Goal: Task Accomplishment & Management: Use online tool/utility

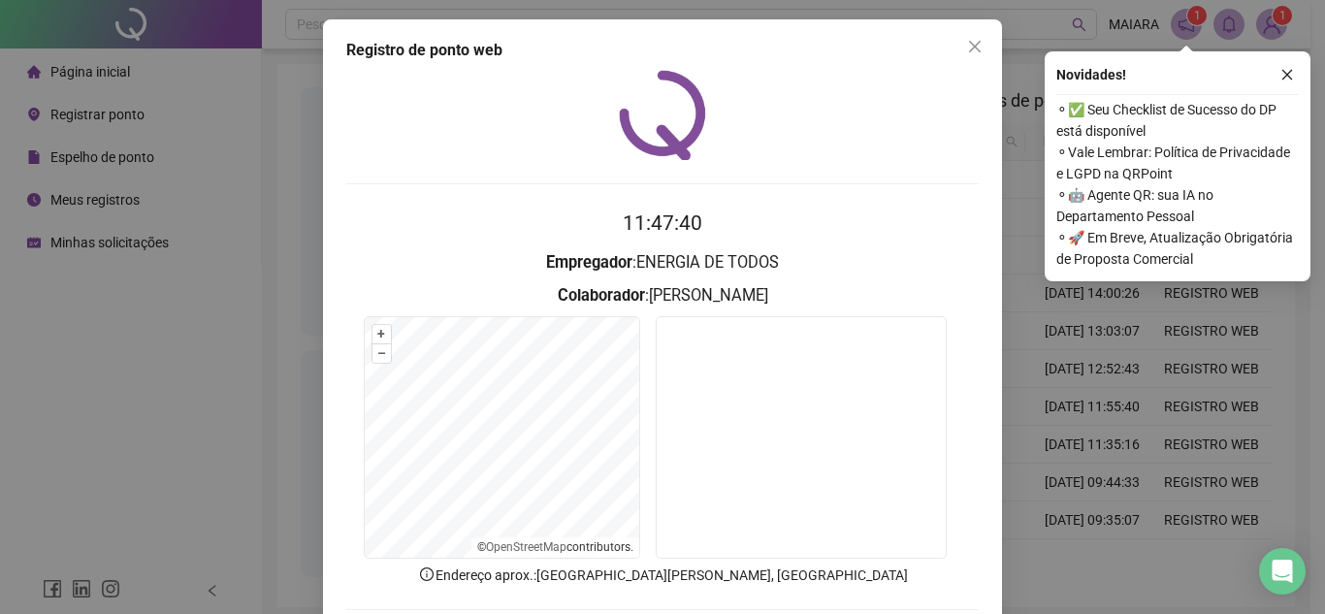
scroll to position [101, 0]
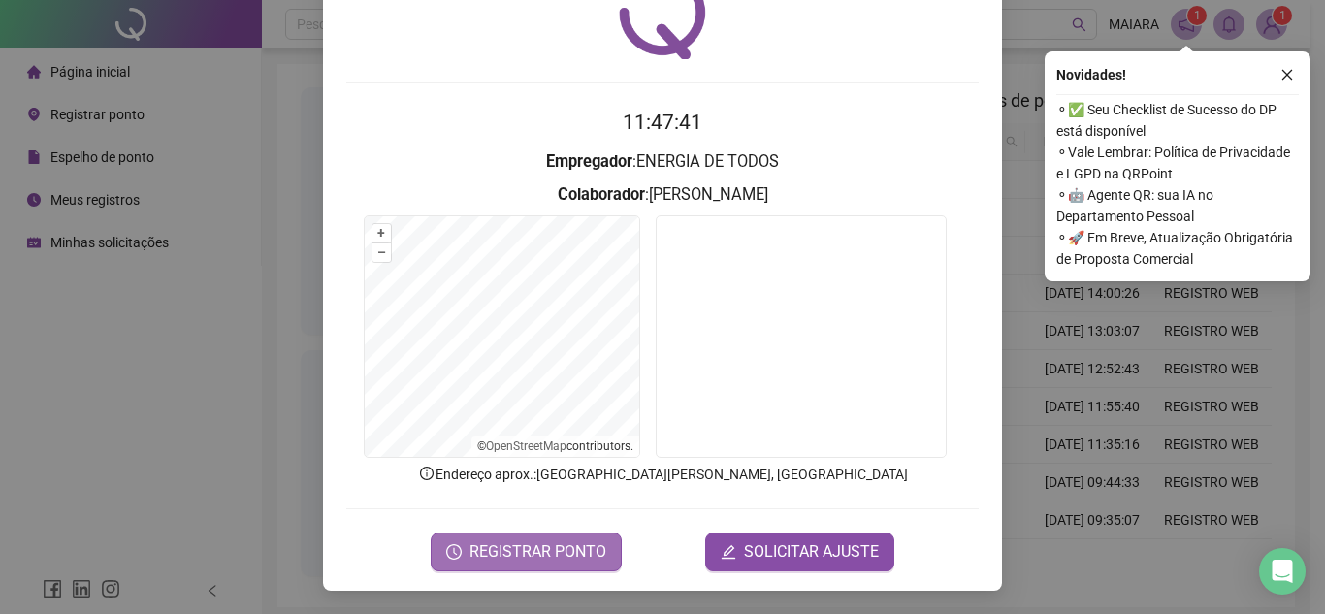
click at [516, 553] on span "REGISTRAR PONTO" at bounding box center [538, 551] width 137 height 23
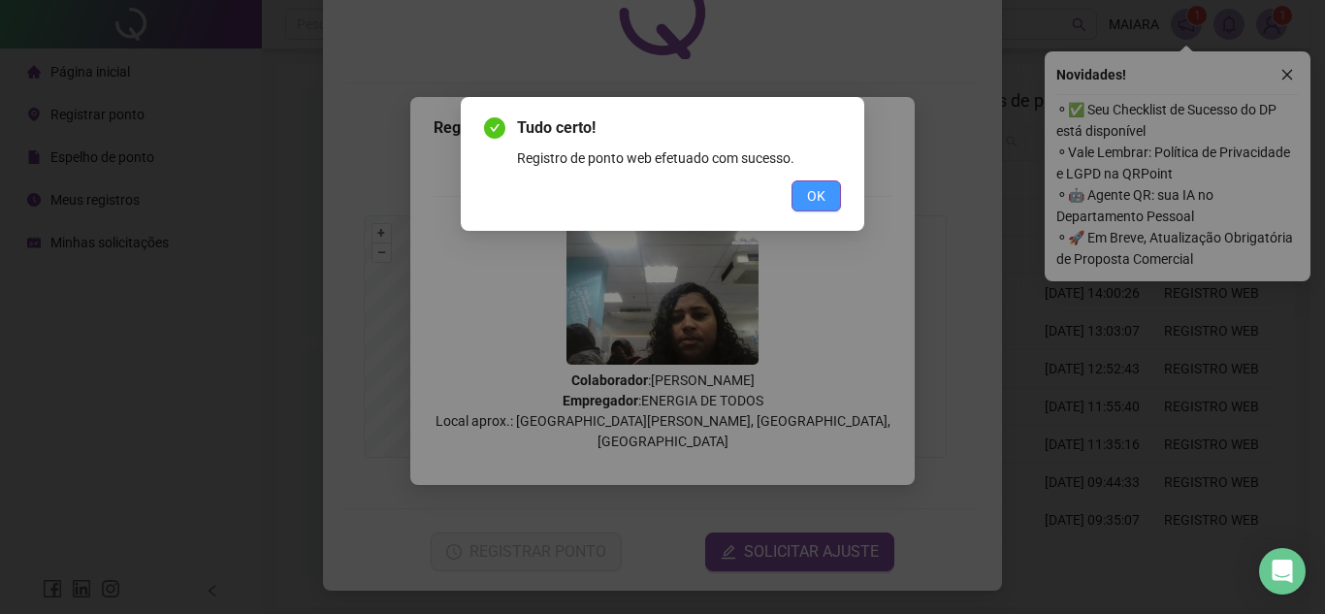
click at [827, 194] on button "OK" at bounding box center [816, 195] width 49 height 31
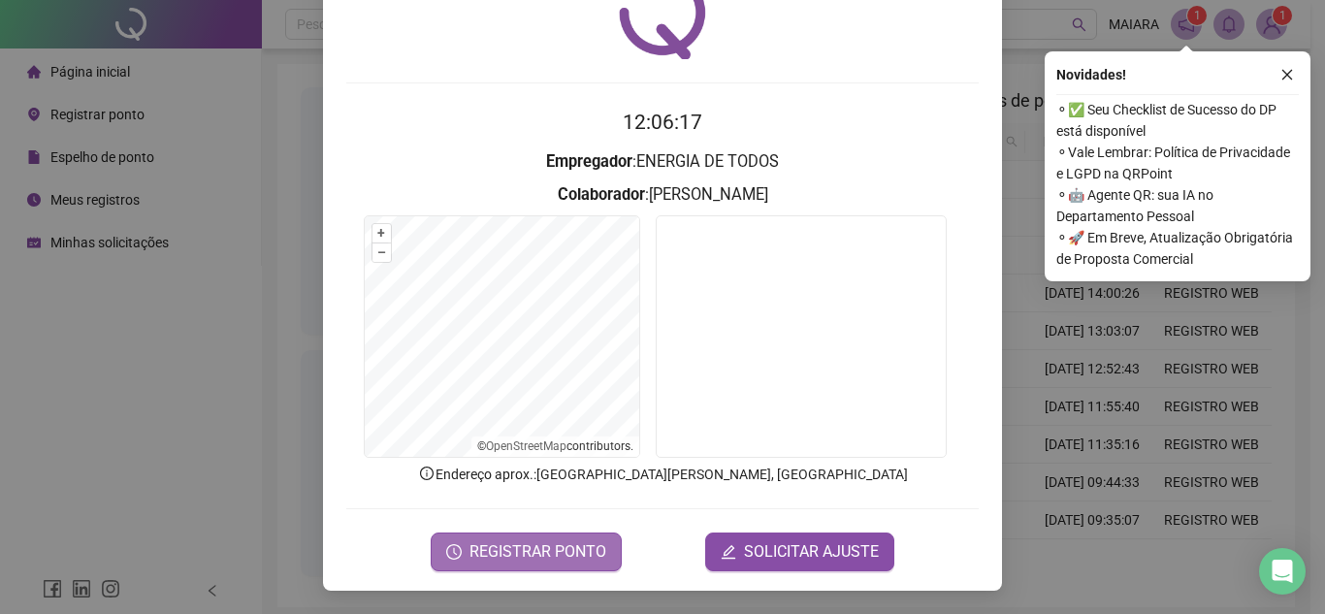
click at [490, 543] on span "REGISTRAR PONTO" at bounding box center [538, 551] width 137 height 23
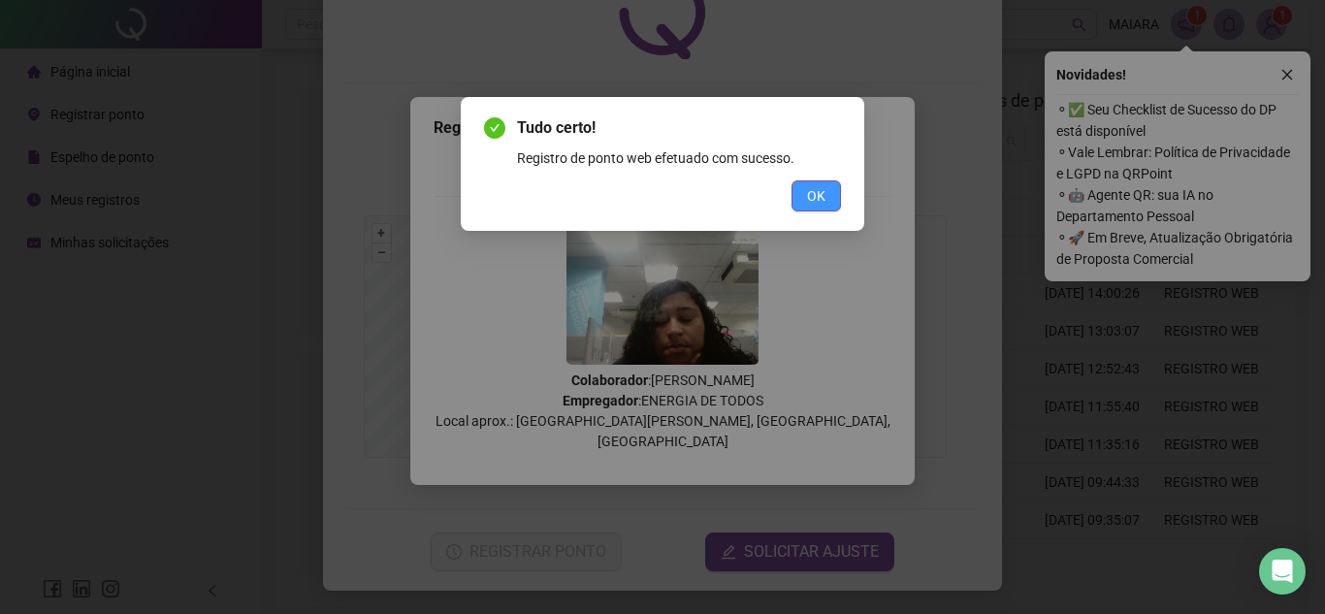
click at [813, 198] on span "OK" at bounding box center [816, 195] width 18 height 21
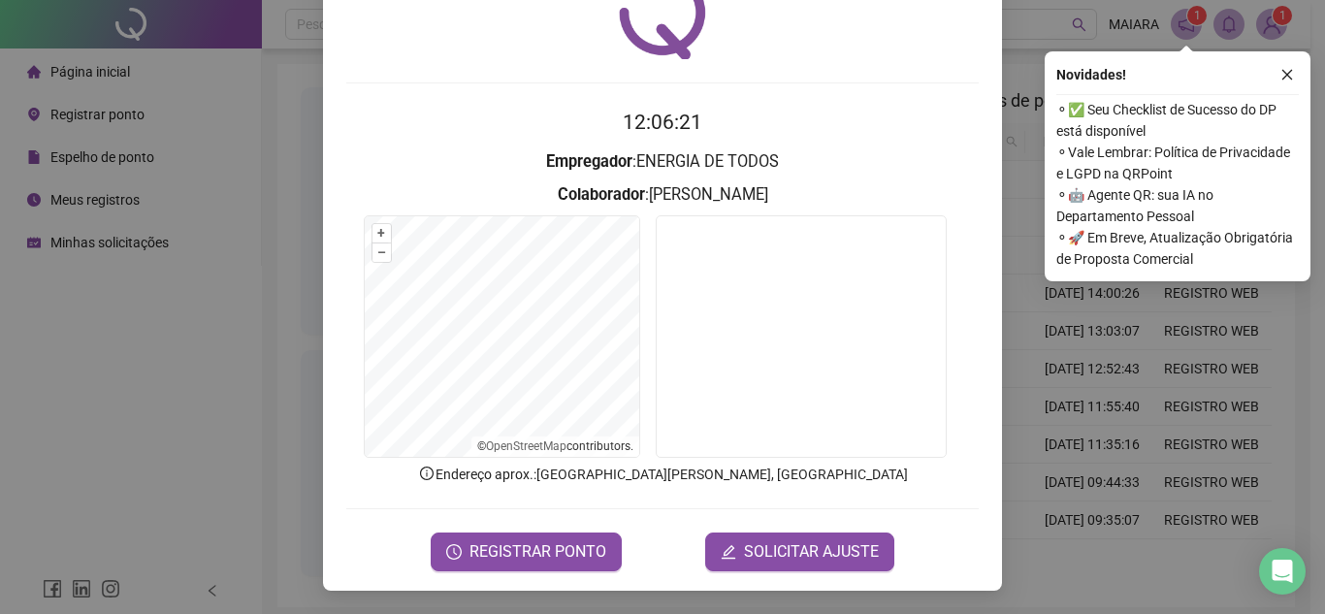
scroll to position [0, 0]
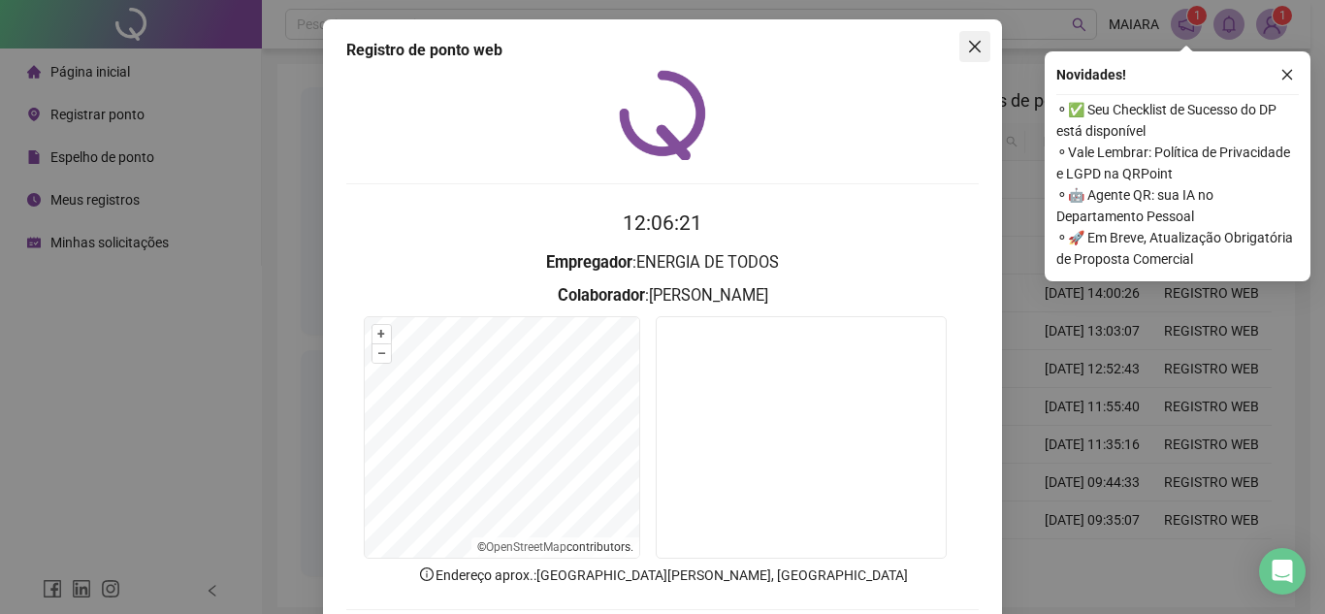
click at [967, 50] on icon "close" at bounding box center [975, 47] width 16 height 16
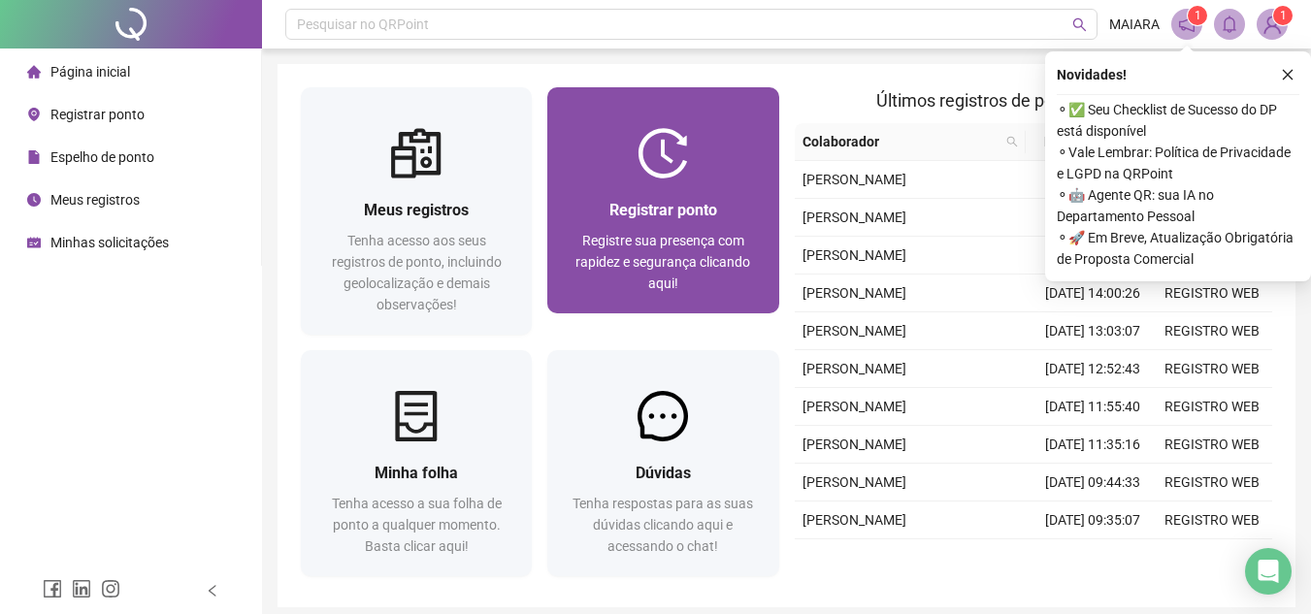
click at [671, 188] on div "Registrar ponto Registre sua presença com rapidez e segurança clicando aqui!" at bounding box center [662, 246] width 231 height 135
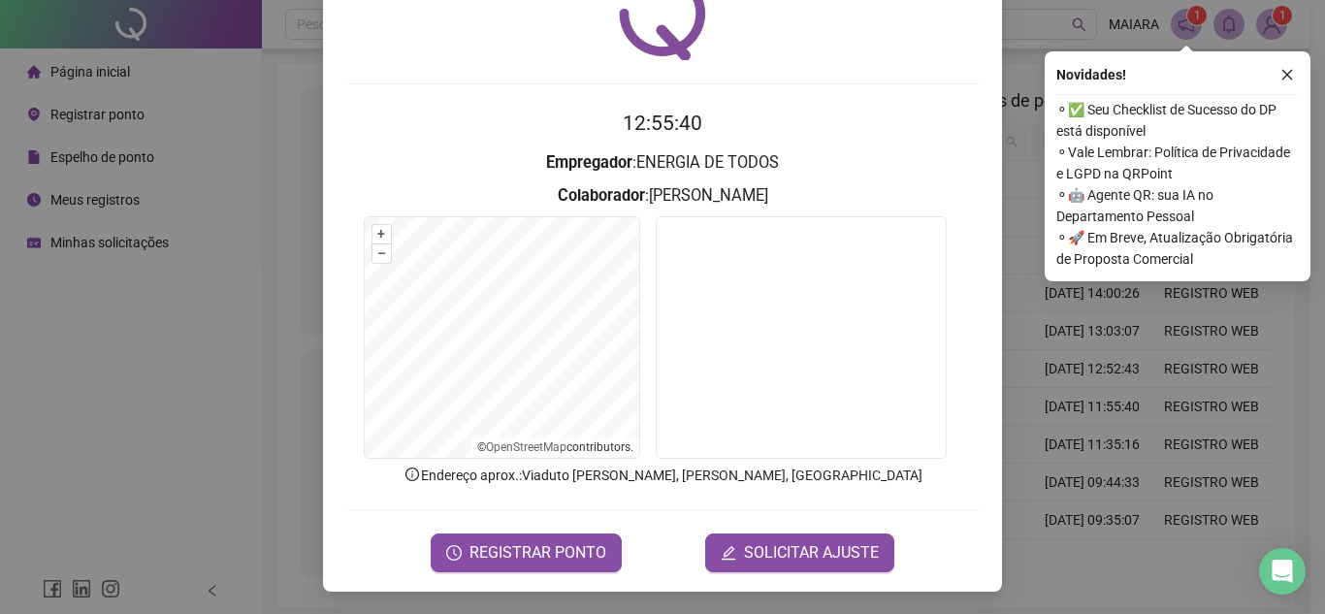
scroll to position [101, 0]
click at [538, 551] on span "REGISTRAR PONTO" at bounding box center [538, 551] width 137 height 23
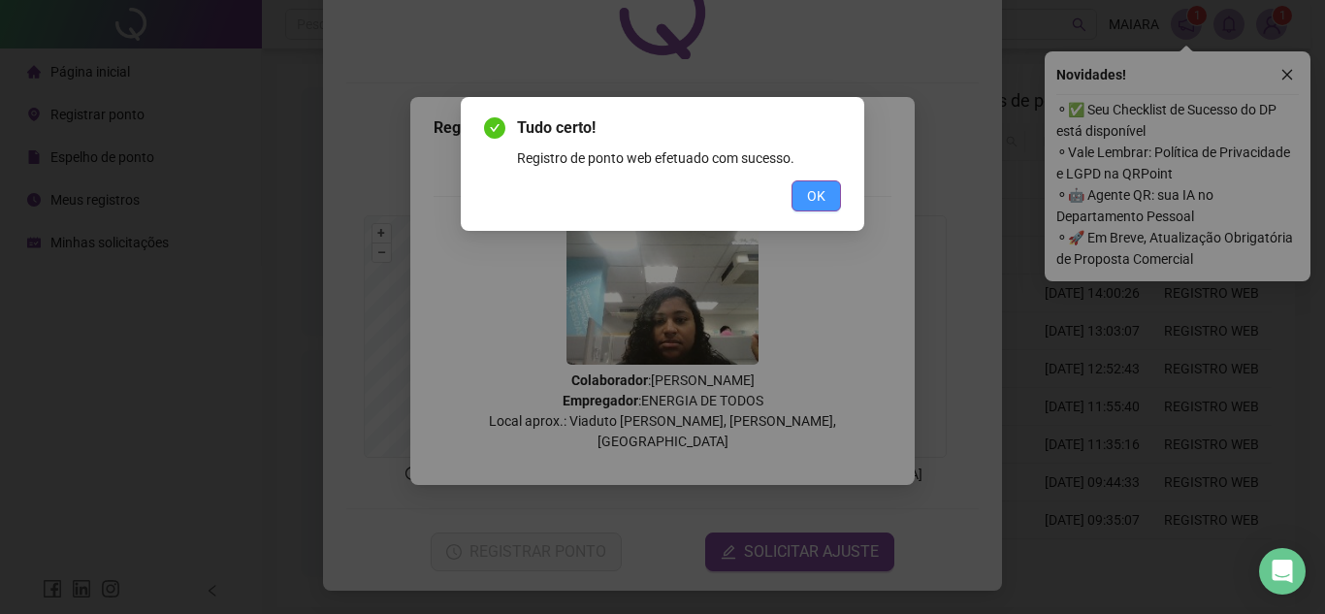
click at [826, 187] on button "OK" at bounding box center [816, 195] width 49 height 31
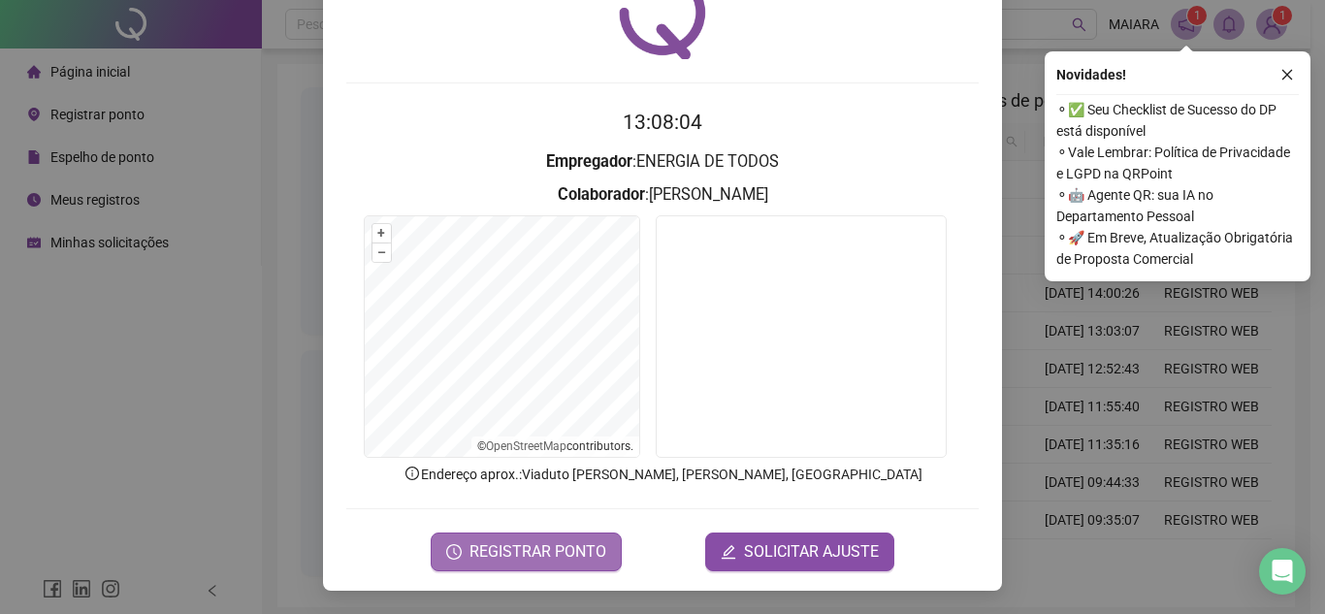
click at [577, 547] on span "REGISTRAR PONTO" at bounding box center [538, 551] width 137 height 23
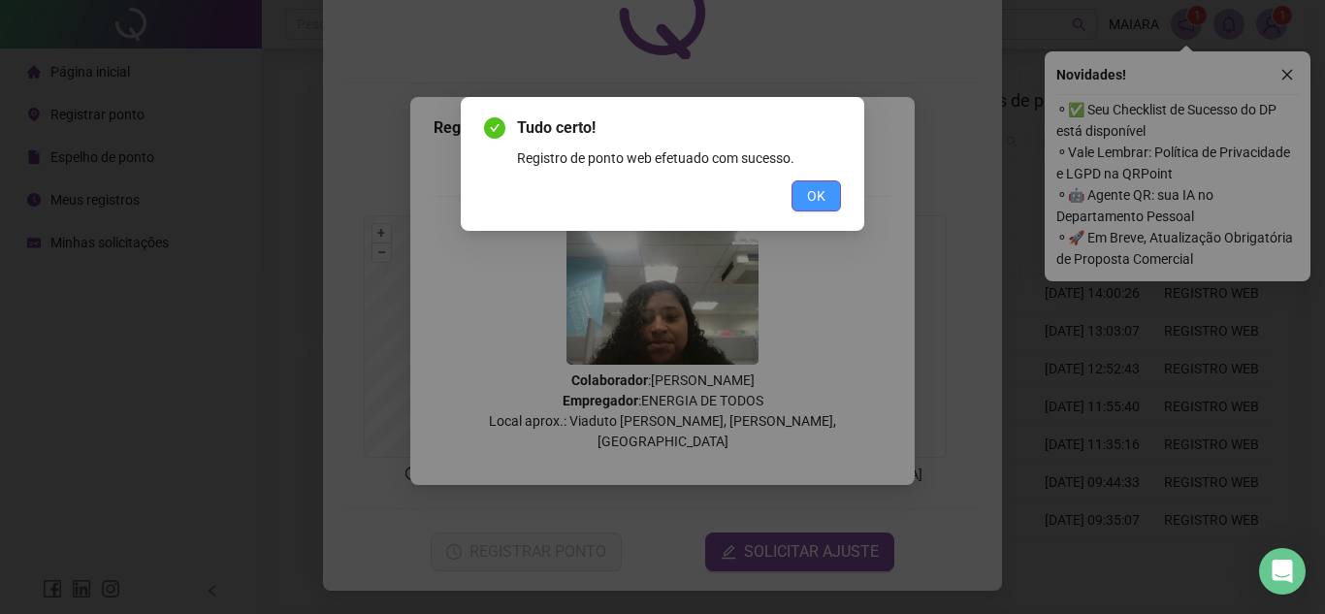
click at [817, 185] on span "OK" at bounding box center [816, 195] width 18 height 21
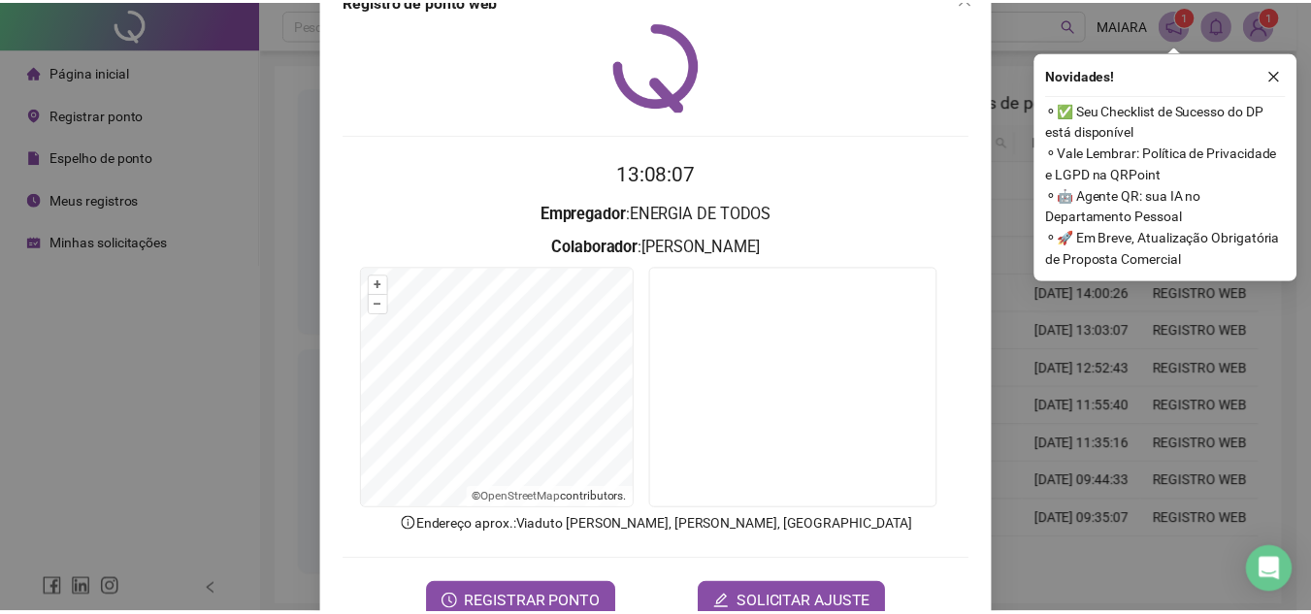
scroll to position [0, 0]
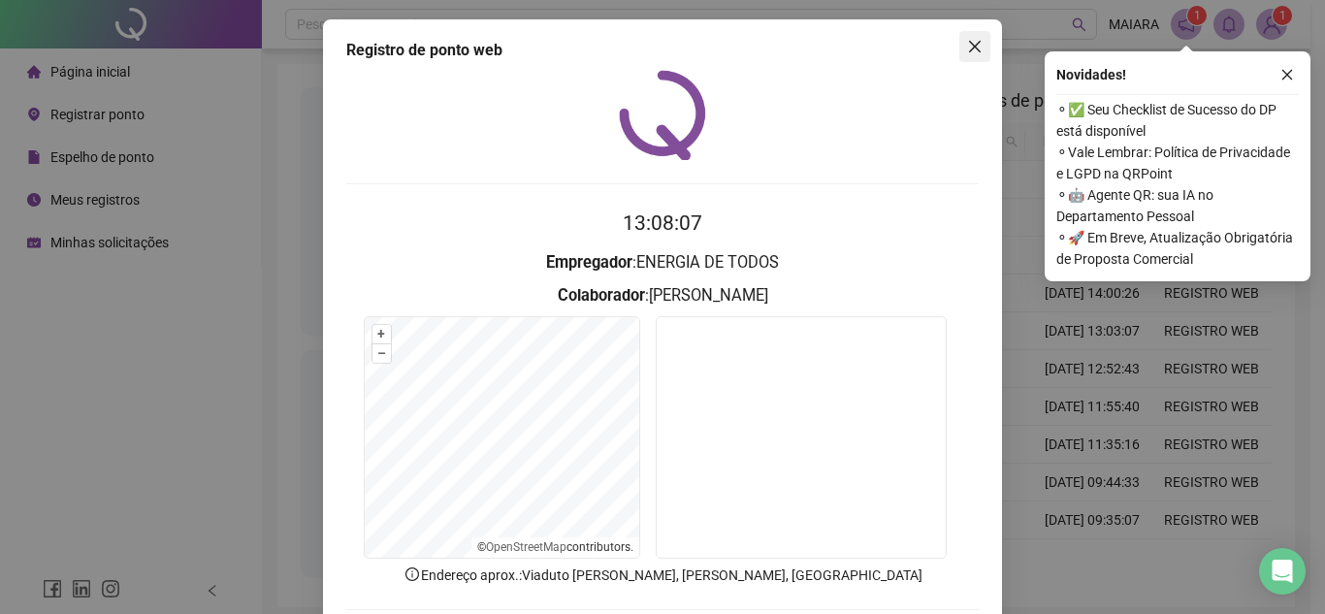
click at [967, 46] on icon "close" at bounding box center [975, 47] width 16 height 16
